Goal: Information Seeking & Learning: Check status

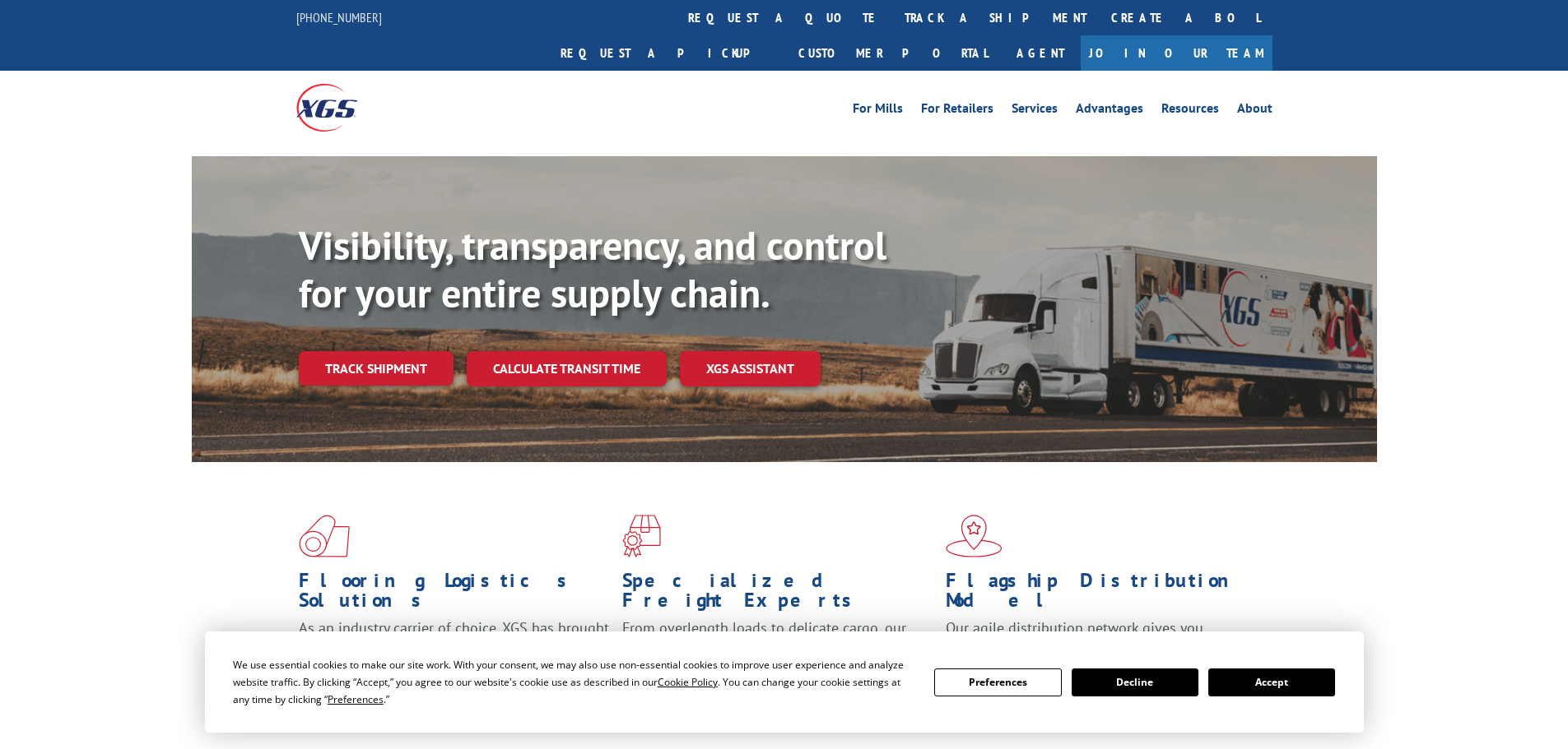
click at [407, 357] on div "Visibility, transparency, and control for your entire supply chain. Track shipm…" at bounding box center [837, 337] width 1078 height 230
click at [416, 351] on link "Track shipment" at bounding box center [376, 367] width 154 height 34
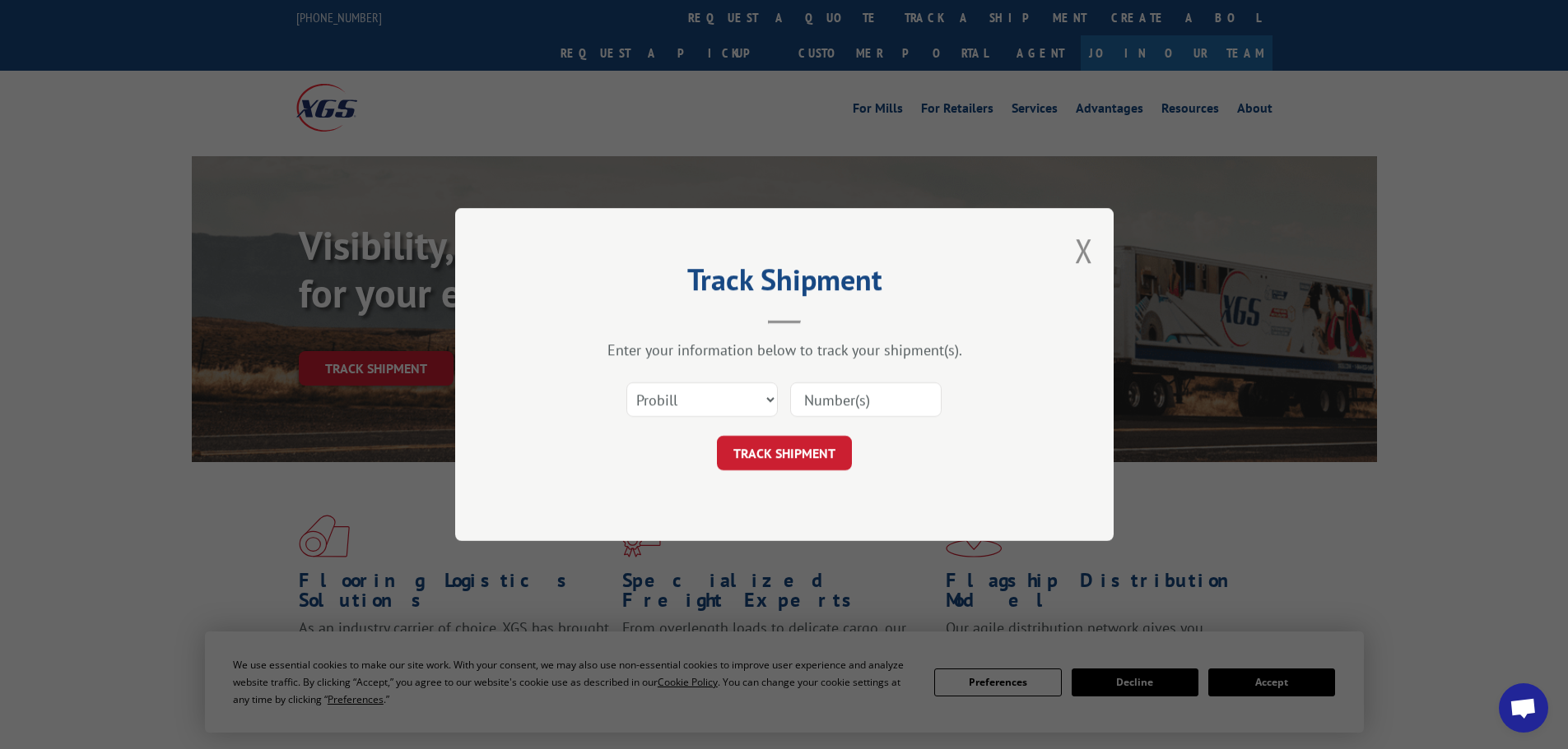
click at [827, 403] on input at bounding box center [865, 399] width 152 height 34
paste input "17693087 - XSG"
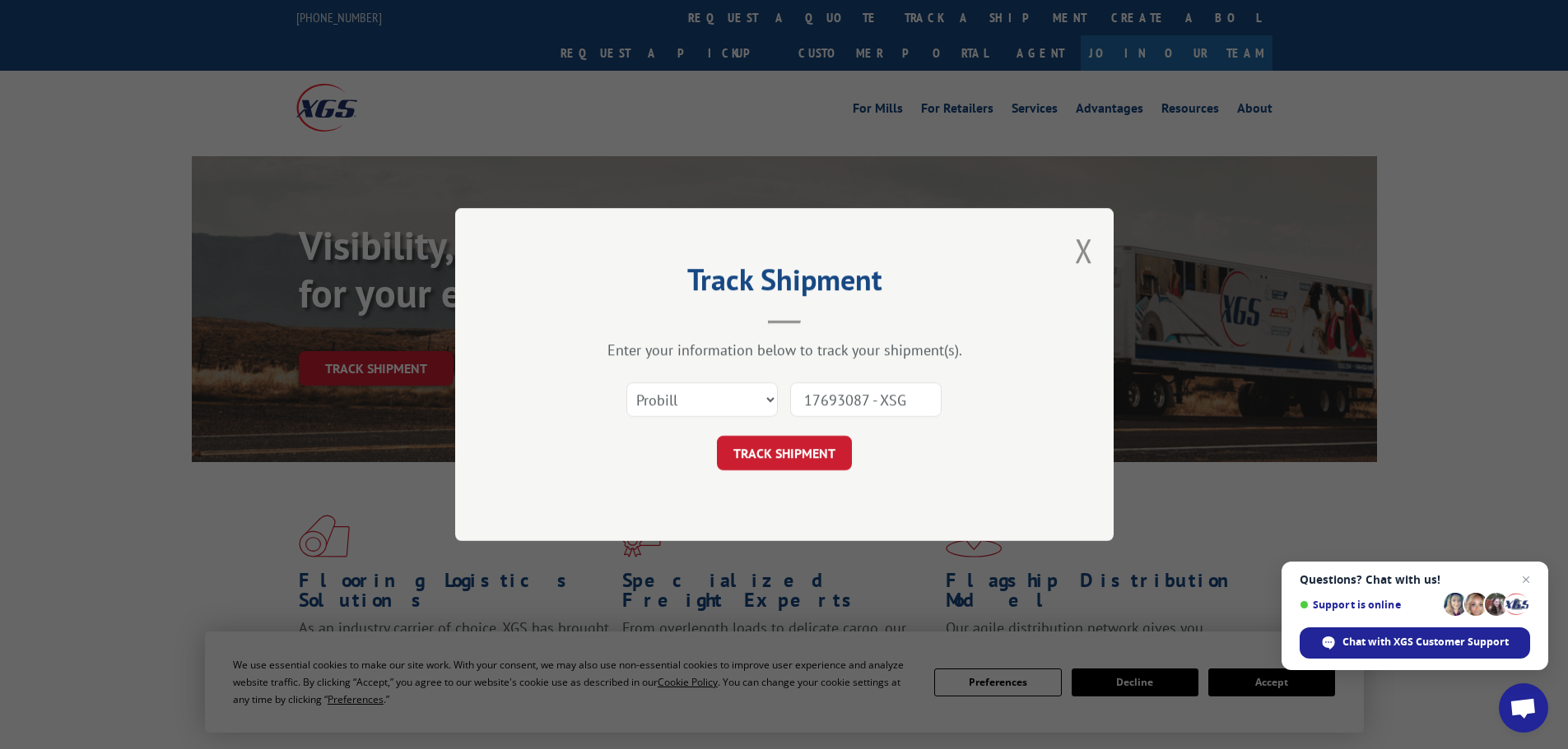
drag, startPoint x: 872, startPoint y: 395, endPoint x: 956, endPoint y: 403, distance: 84.4
click at [956, 403] on div "Select category... Probill BOL PO 17693087 - XSG" at bounding box center [784, 400] width 494 height 54
type input "17693087"
click at [761, 458] on button "TRACK SHIPMENT" at bounding box center [784, 453] width 135 height 34
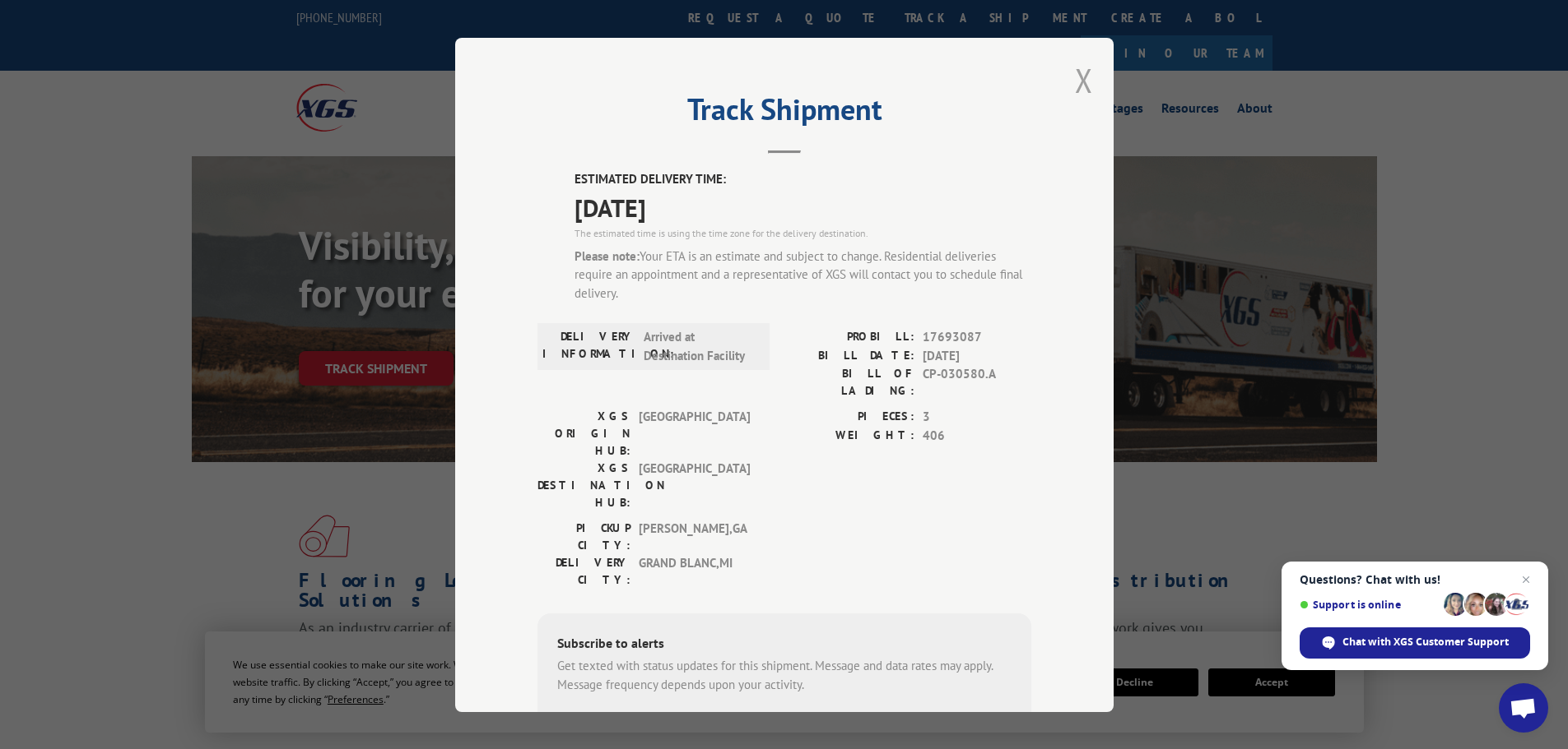
click at [1079, 79] on button "Close modal" at bounding box center [1084, 81] width 18 height 44
